Goal: Task Accomplishment & Management: Manage account settings

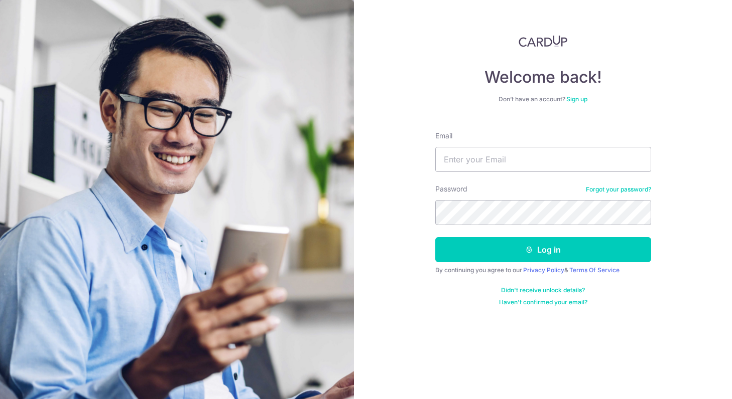
type input "[EMAIL_ADDRESS][DOMAIN_NAME]"
click at [542, 250] on button "Log in" at bounding box center [543, 249] width 216 height 25
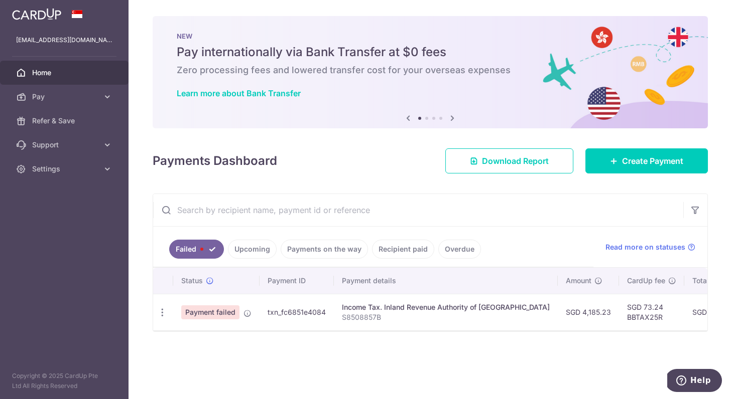
click at [206, 247] on link "Failed" at bounding box center [196, 249] width 55 height 19
click at [229, 315] on span "Payment failed" at bounding box center [210, 313] width 58 height 14
click at [97, 99] on span "Pay" at bounding box center [65, 97] width 66 height 10
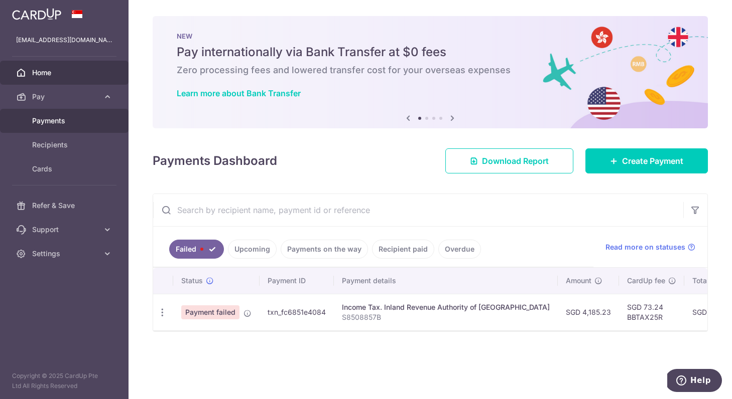
click at [66, 124] on span "Payments" at bounding box center [65, 121] width 66 height 10
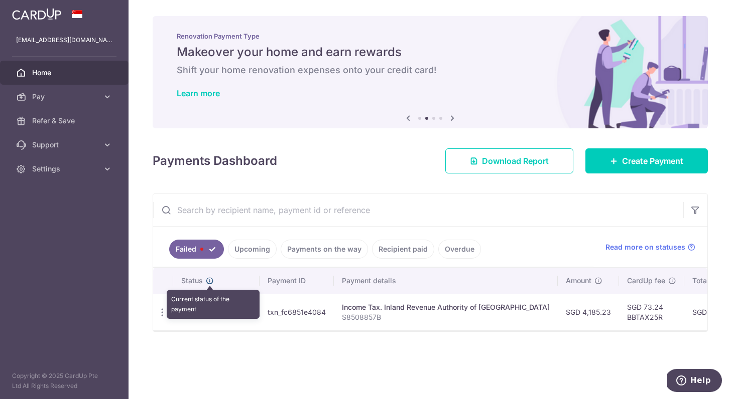
click at [206, 283] on icon at bounding box center [210, 281] width 8 height 8
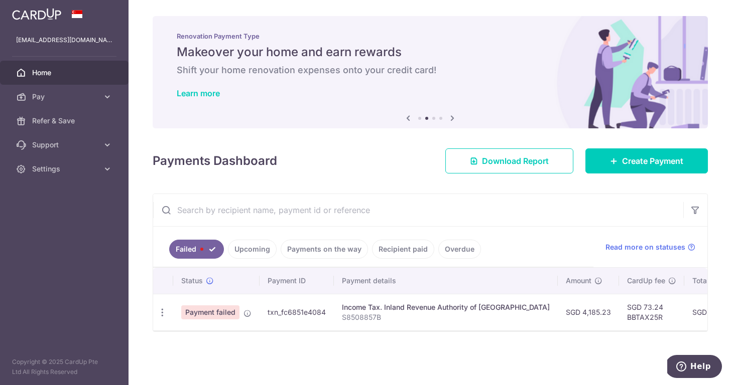
click at [210, 314] on span "Payment failed" at bounding box center [210, 313] width 58 height 14
click at [162, 315] on icon "button" at bounding box center [162, 313] width 11 height 11
click at [177, 343] on link "Update payment" at bounding box center [206, 340] width 104 height 24
radio input "true"
type input "4,185.23"
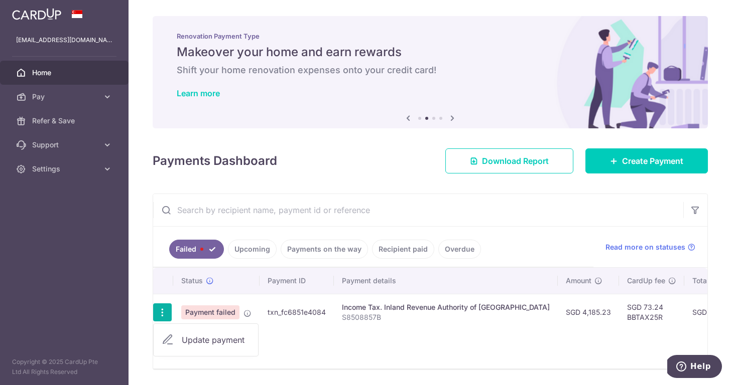
type input "S8508857B"
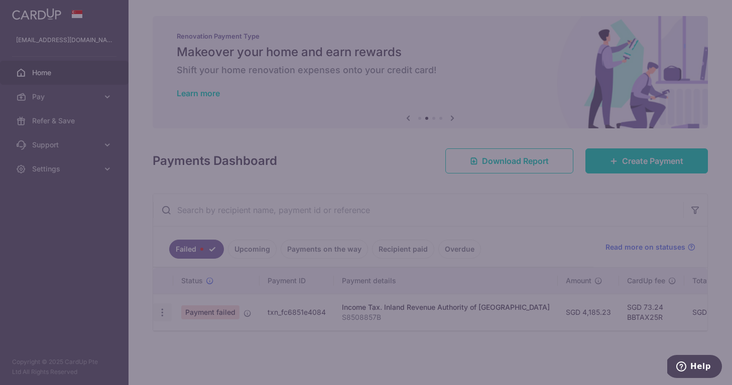
type input "BBTAX25R"
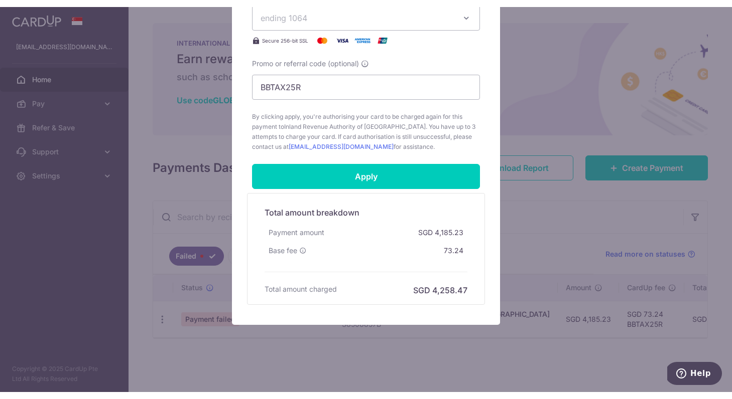
scroll to position [424, 0]
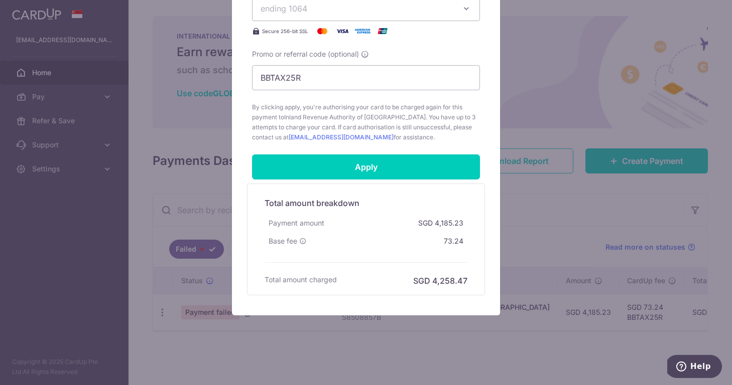
click at [548, 207] on div "Edit payment By clicking apply, you will make changes to all payments to Inland…" at bounding box center [366, 192] width 732 height 385
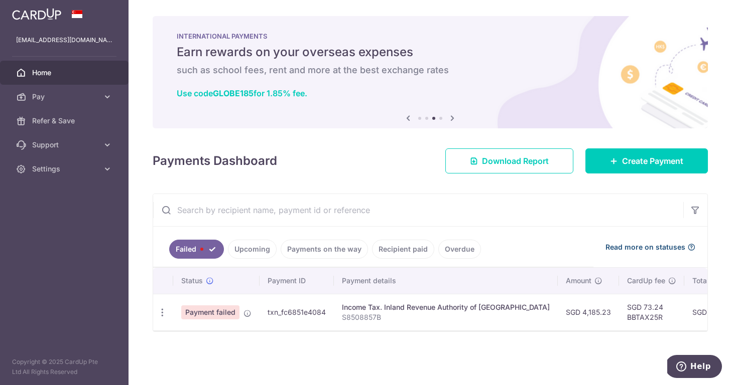
click at [691, 249] on icon at bounding box center [691, 247] width 8 height 8
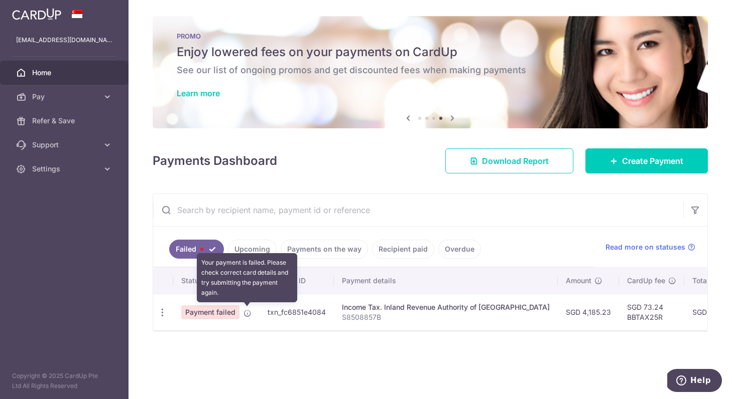
click at [247, 314] on icon at bounding box center [247, 314] width 8 height 8
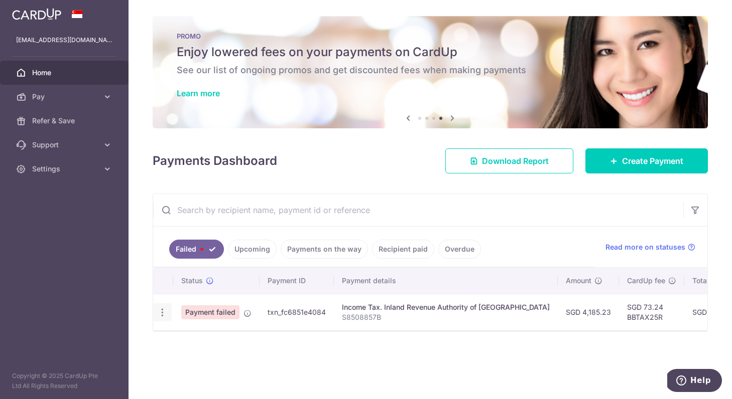
click at [164, 316] on icon "button" at bounding box center [162, 313] width 11 height 11
click at [188, 342] on span "Update payment" at bounding box center [216, 340] width 68 height 12
radio input "true"
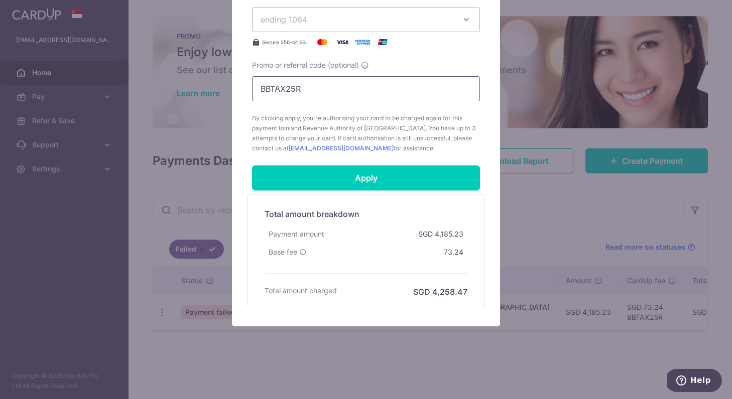
scroll to position [413, 0]
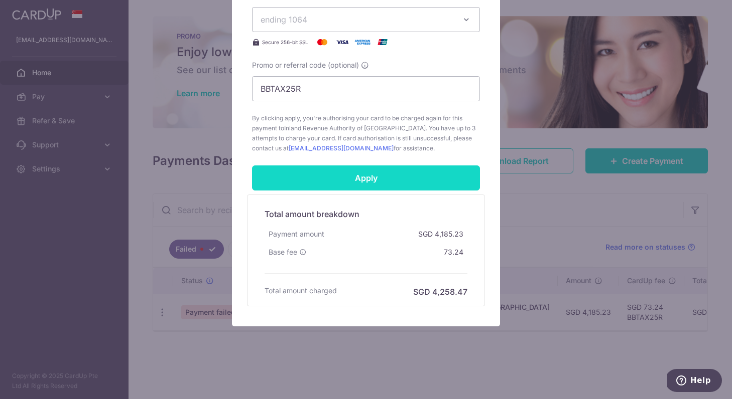
click at [392, 185] on input "Apply" at bounding box center [366, 178] width 228 height 25
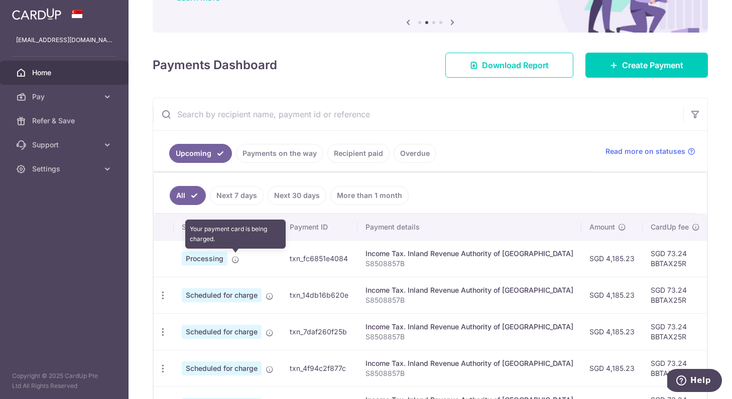
click at [234, 261] on icon at bounding box center [235, 260] width 8 height 8
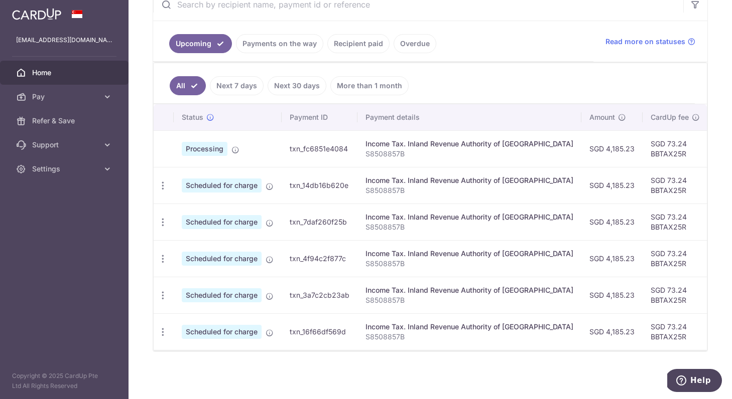
scroll to position [206, 0]
